Goal: Communication & Community: Answer question/provide support

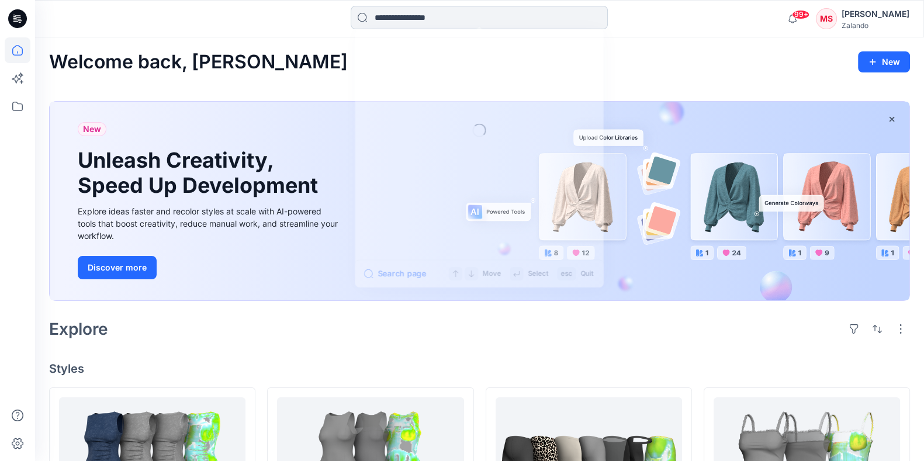
click at [424, 15] on input at bounding box center [479, 17] width 257 height 23
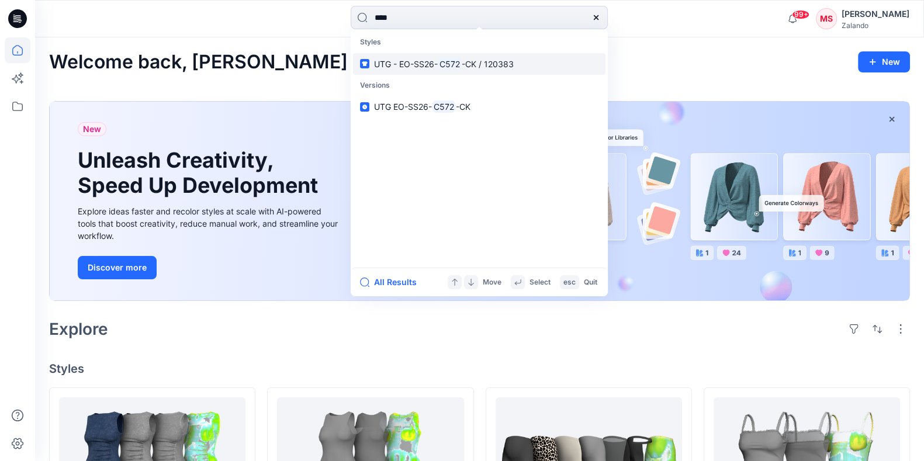
type input "****"
click at [399, 61] on span "UTG - EO-SS26-" at bounding box center [406, 64] width 64 height 10
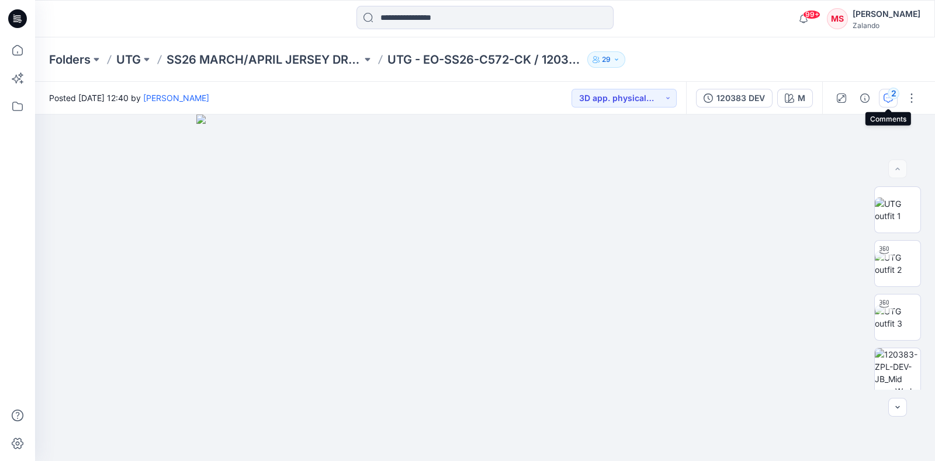
click at [889, 97] on div "2" at bounding box center [894, 94] width 12 height 12
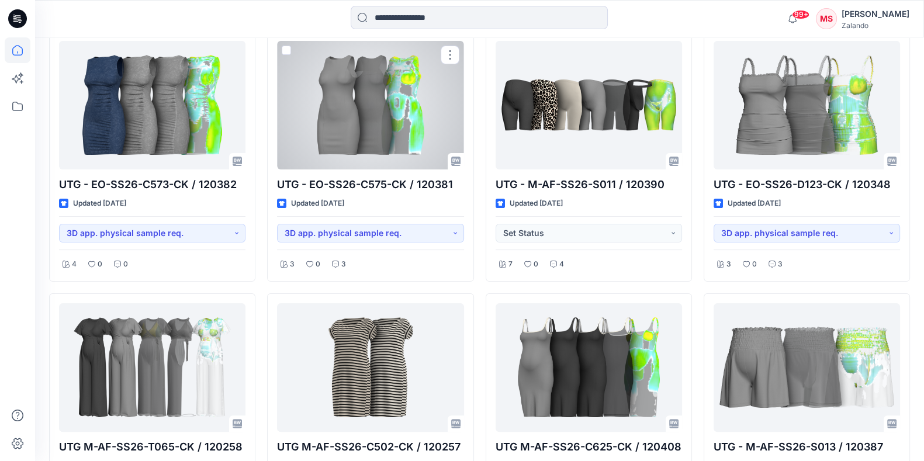
scroll to position [359, 0]
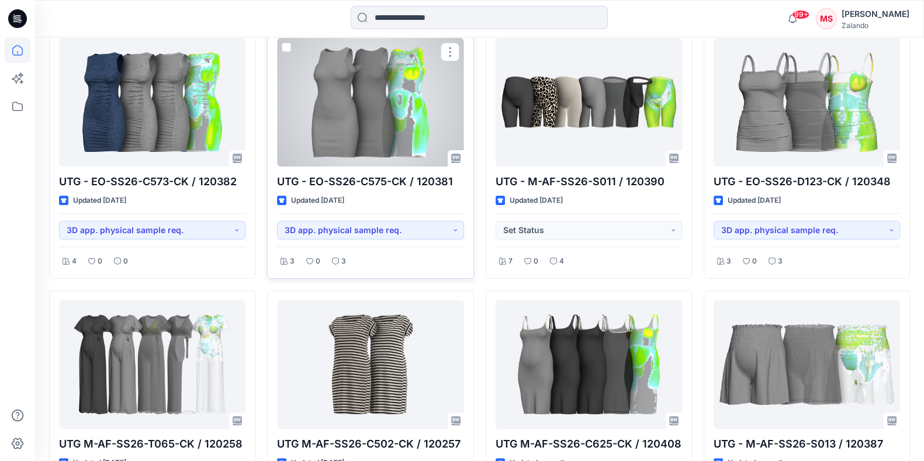
click at [344, 115] on div at bounding box center [370, 102] width 186 height 129
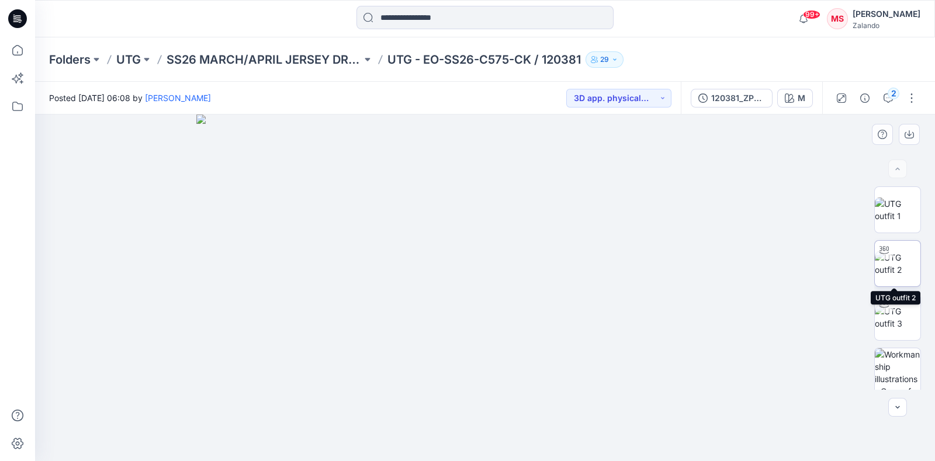
click at [879, 255] on div at bounding box center [884, 250] width 19 height 19
click at [903, 86] on div "2" at bounding box center [876, 98] width 108 height 33
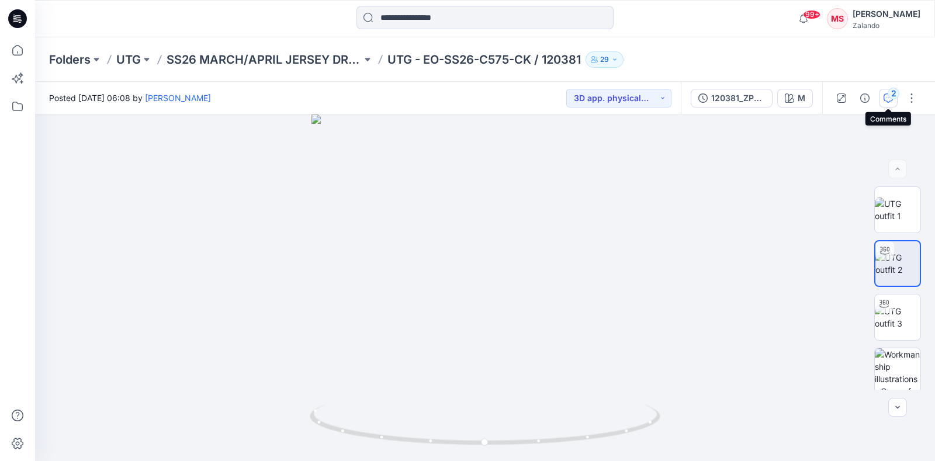
click at [892, 95] on div "2" at bounding box center [894, 94] width 12 height 12
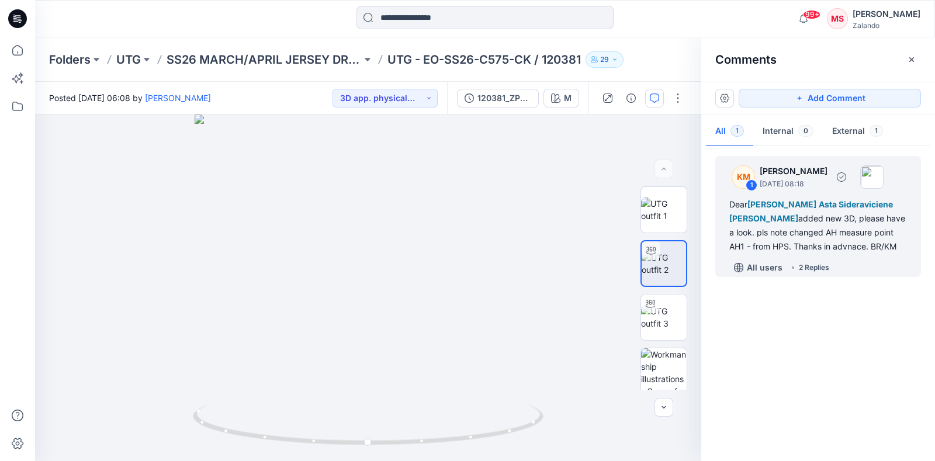
click at [786, 223] on span "[PERSON_NAME]" at bounding box center [763, 218] width 69 height 10
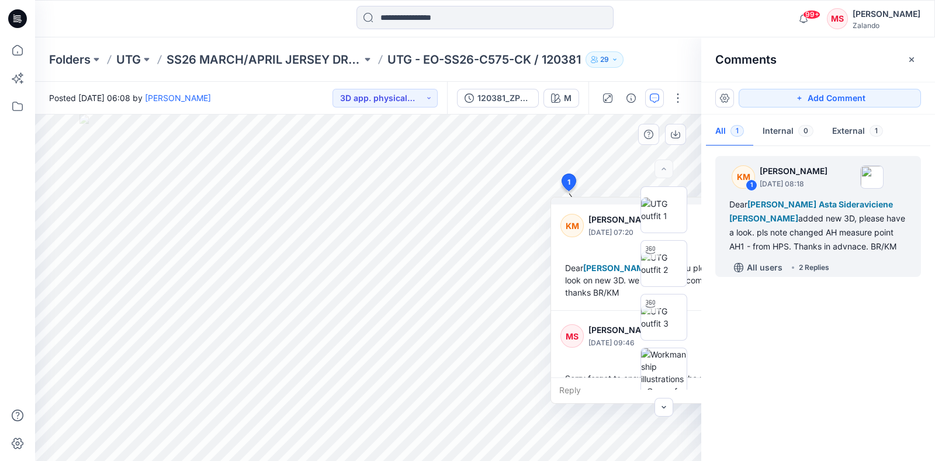
scroll to position [192, 0]
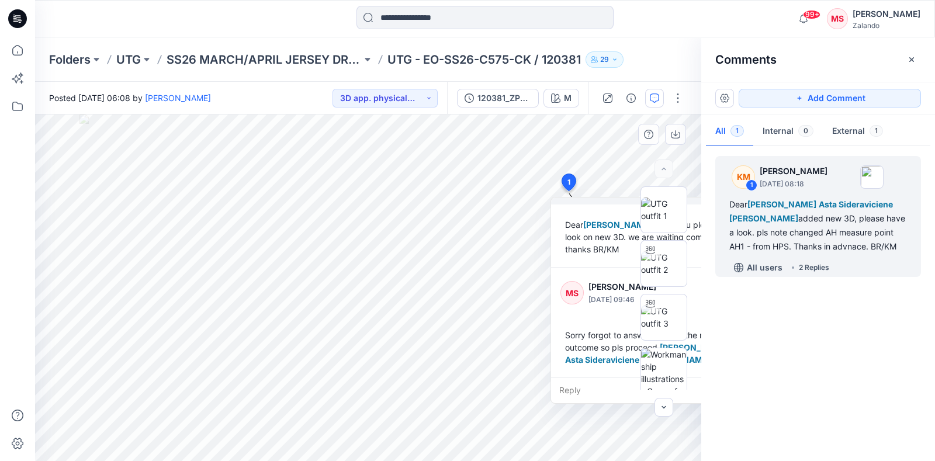
click at [583, 388] on div "Reply" at bounding box center [647, 391] width 192 height 26
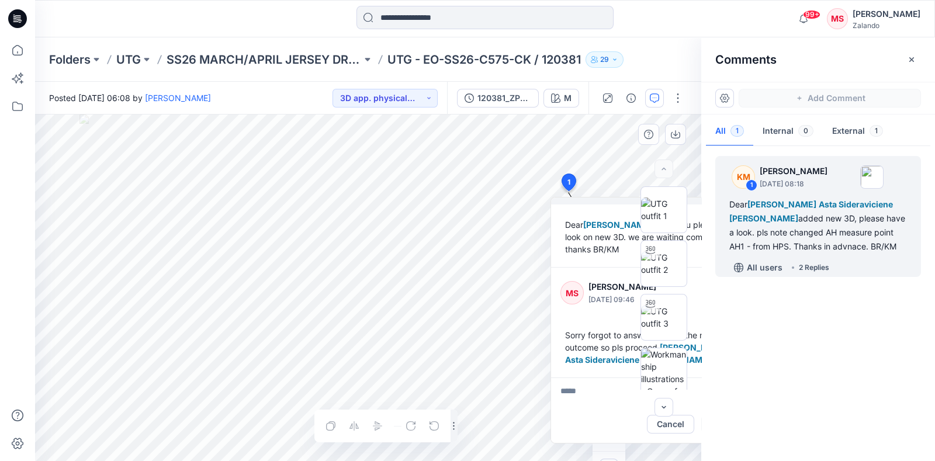
type textarea "*"
click at [613, 454] on p "[PERSON_NAME]" at bounding box center [637, 460] width 88 height 14
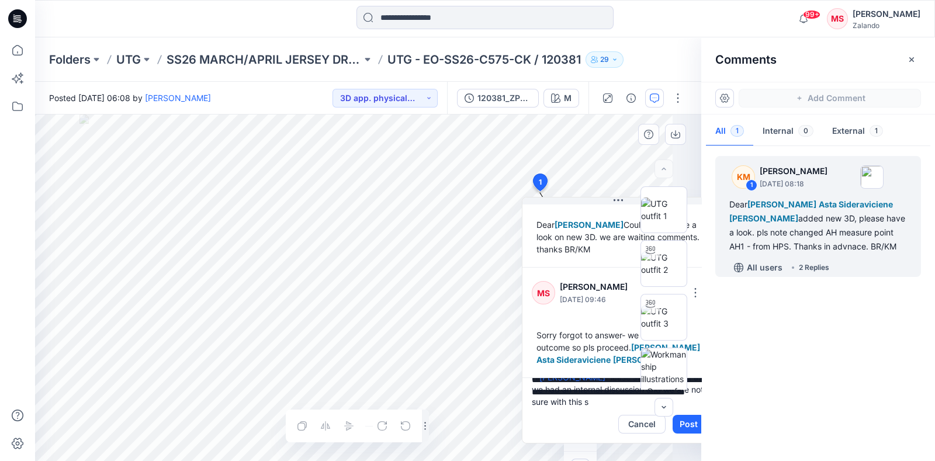
scroll to position [26, 0]
click at [543, 398] on textarea "**********" at bounding box center [618, 392] width 192 height 28
drag, startPoint x: 541, startPoint y: 394, endPoint x: 542, endPoint y: 403, distance: 8.8
type textarea "**********"
click at [686, 425] on button "Post" at bounding box center [689, 424] width 32 height 19
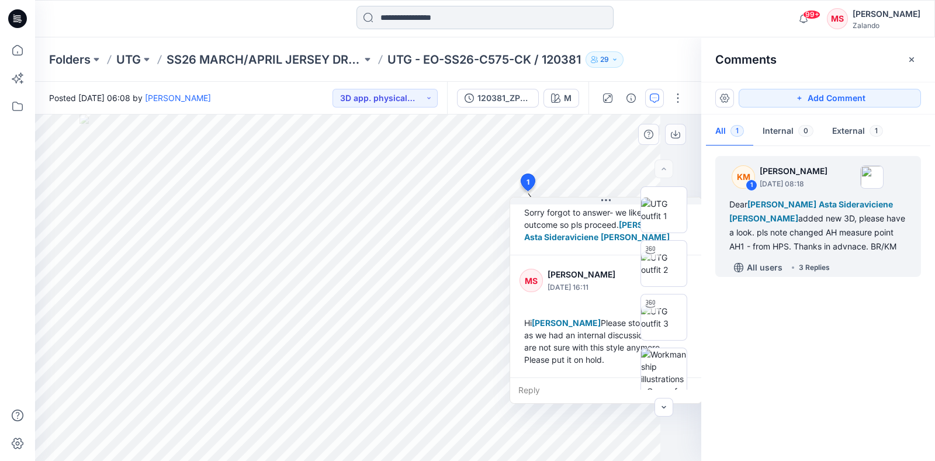
scroll to position [314, 0]
